Goal: Communication & Community: Ask a question

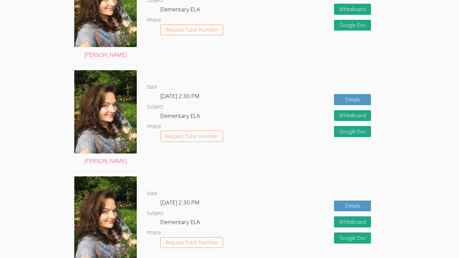
scroll to position [194, 0]
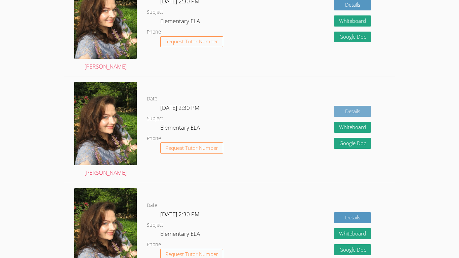
click at [357, 110] on link "Details" at bounding box center [352, 111] width 37 height 11
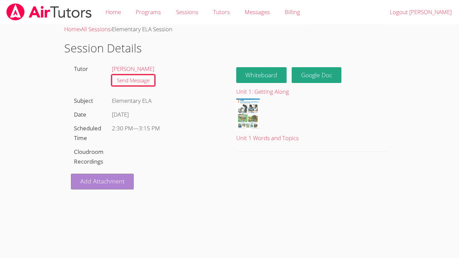
click at [102, 189] on link "Add Attachment" at bounding box center [102, 182] width 63 height 16
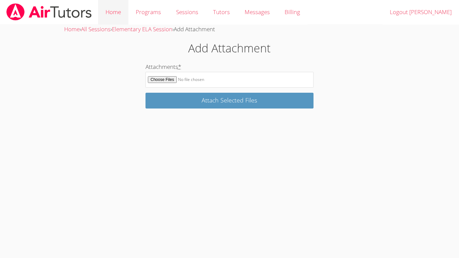
click at [111, 14] on link "Home" at bounding box center [113, 12] width 30 height 25
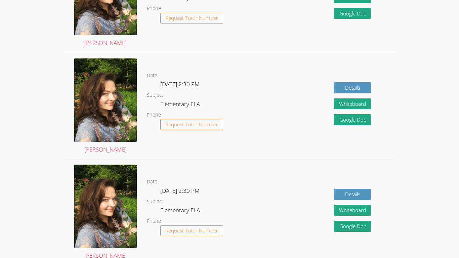
scroll to position [202, 0]
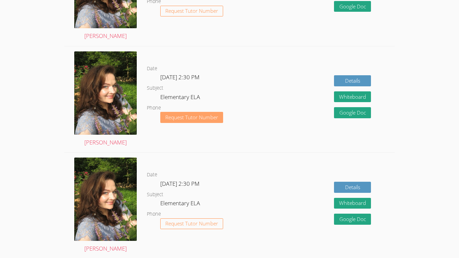
click at [178, 122] on button "Request Tutor Number" at bounding box center [191, 117] width 63 height 11
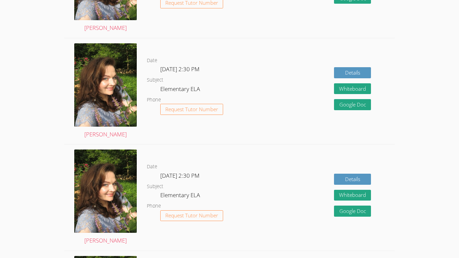
scroll to position [209, 0]
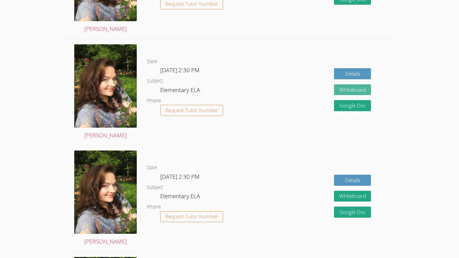
click at [358, 90] on button "Whiteboard" at bounding box center [352, 89] width 37 height 11
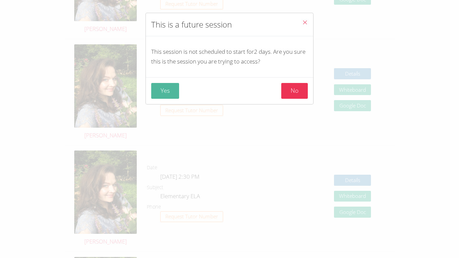
click at [167, 86] on button "Yes" at bounding box center [165, 91] width 28 height 16
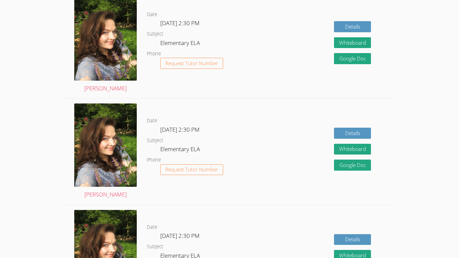
scroll to position [255, 0]
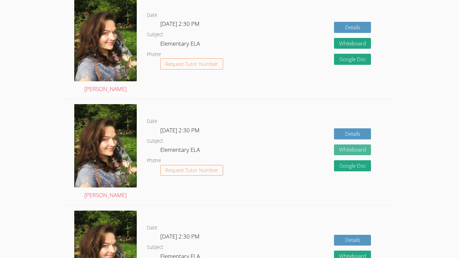
click at [355, 149] on button "Whiteboard" at bounding box center [352, 150] width 37 height 11
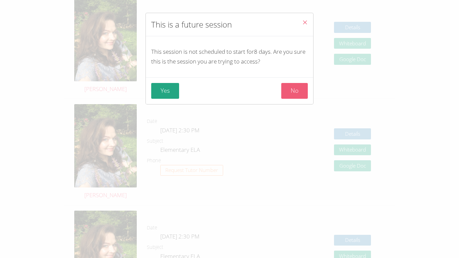
click at [297, 94] on button "No" at bounding box center [294, 91] width 27 height 16
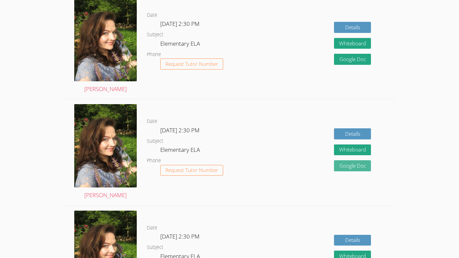
click at [356, 167] on link "Google Doc" at bounding box center [352, 165] width 37 height 11
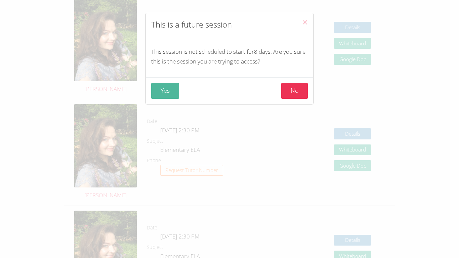
click at [172, 88] on button "Yes" at bounding box center [165, 91] width 28 height 16
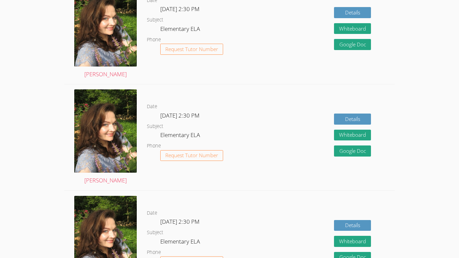
scroll to position [268, 0]
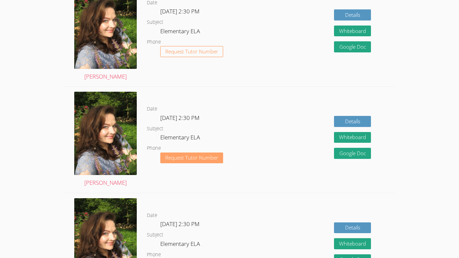
click at [192, 158] on span "Request Tutor Number" at bounding box center [191, 157] width 53 height 5
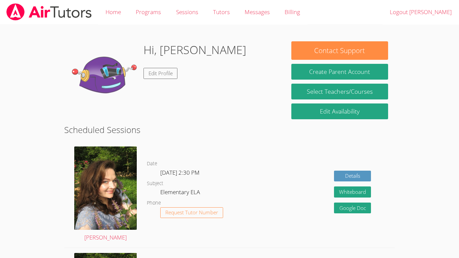
scroll to position [268, 0]
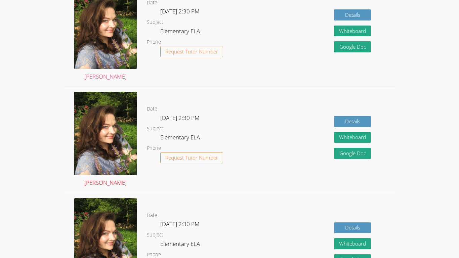
click at [103, 122] on img at bounding box center [105, 133] width 63 height 83
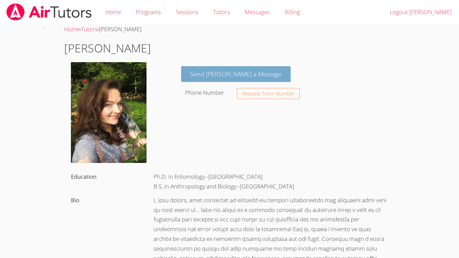
click at [214, 75] on link "Send [PERSON_NAME] a Message" at bounding box center [236, 74] width 110 height 16
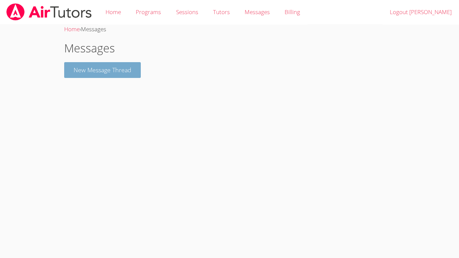
click at [98, 71] on button "New Message Thread" at bounding box center [102, 70] width 77 height 16
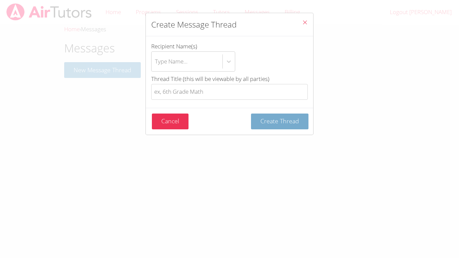
click at [260, 117] on button "Create Thread" at bounding box center [279, 122] width 57 height 16
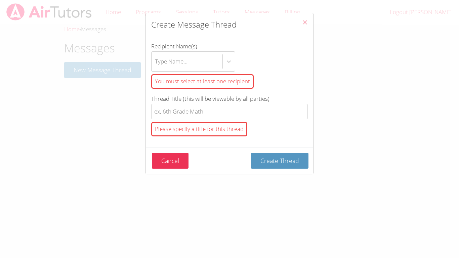
click at [171, 80] on div "You must select at least one recipient" at bounding box center [202, 81] width 103 height 14
click at [156, 69] on input "Recipient Name(s) Type Name... You must select at least one recipient" at bounding box center [155, 61] width 1 height 15
click at [310, 24] on button "Close" at bounding box center [305, 23] width 16 height 21
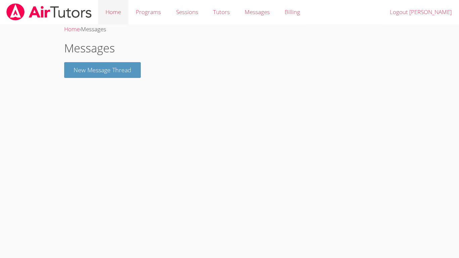
click at [106, 3] on link "Home" at bounding box center [113, 12] width 30 height 25
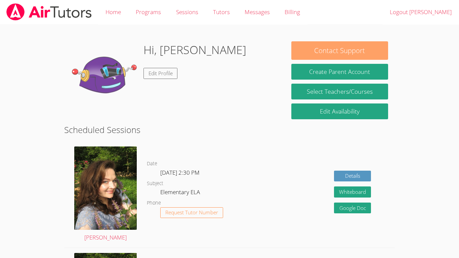
click at [308, 52] on button "Contact Support" at bounding box center [340, 50] width 97 height 18
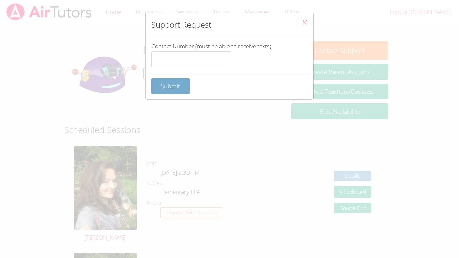
click at [163, 94] on button "Submit" at bounding box center [170, 86] width 38 height 16
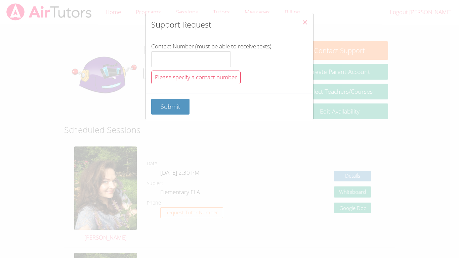
click at [305, 22] on icon "Close" at bounding box center [305, 23] width 6 height 6
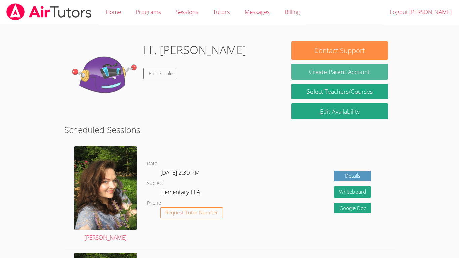
click at [309, 67] on button "Create Parent Account" at bounding box center [340, 72] width 97 height 16
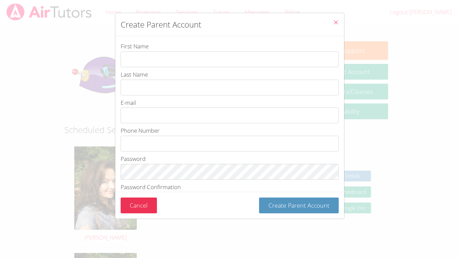
click at [338, 21] on icon "Close" at bounding box center [336, 23] width 6 height 6
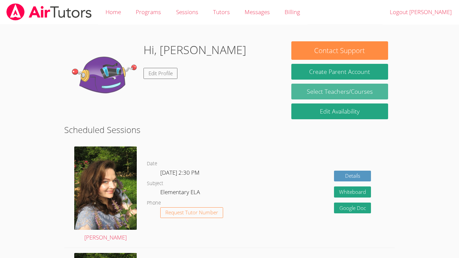
click at [330, 94] on link "Select Teachers/Courses" at bounding box center [340, 92] width 97 height 16
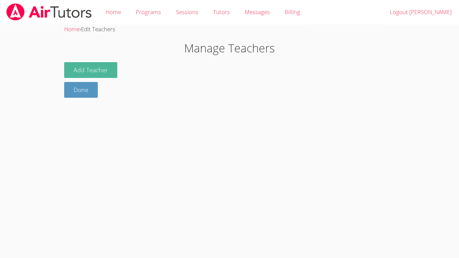
click at [74, 71] on button "Add Teacher" at bounding box center [90, 70] width 53 height 16
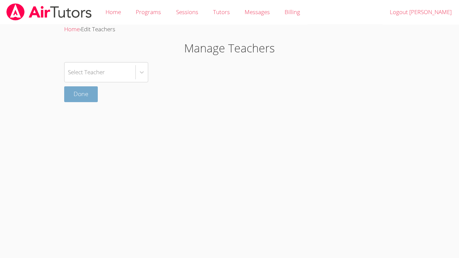
click at [76, 98] on link "Done" at bounding box center [81, 94] width 34 height 16
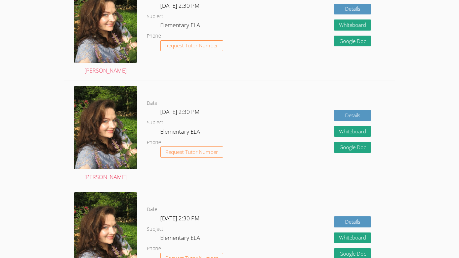
scroll to position [164, 0]
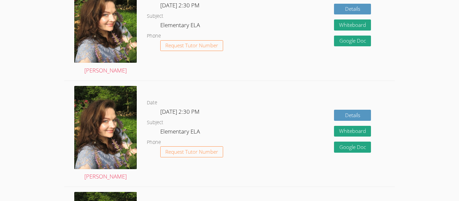
scroll to position [191, 0]
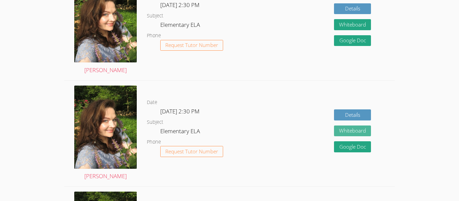
click at [358, 131] on button "Whiteboard" at bounding box center [352, 131] width 37 height 11
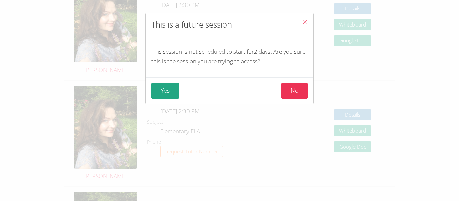
click at [305, 22] on icon "Close" at bounding box center [305, 23] width 6 height 6
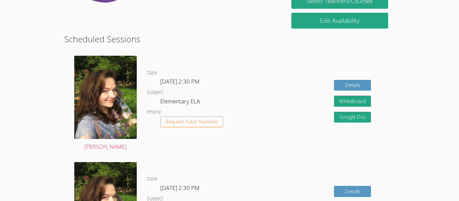
scroll to position [114, 0]
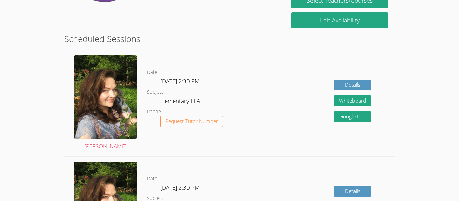
click at [378, 37] on h2 "Scheduled Sessions" at bounding box center [229, 38] width 331 height 13
